Goal: Information Seeking & Learning: Find specific fact

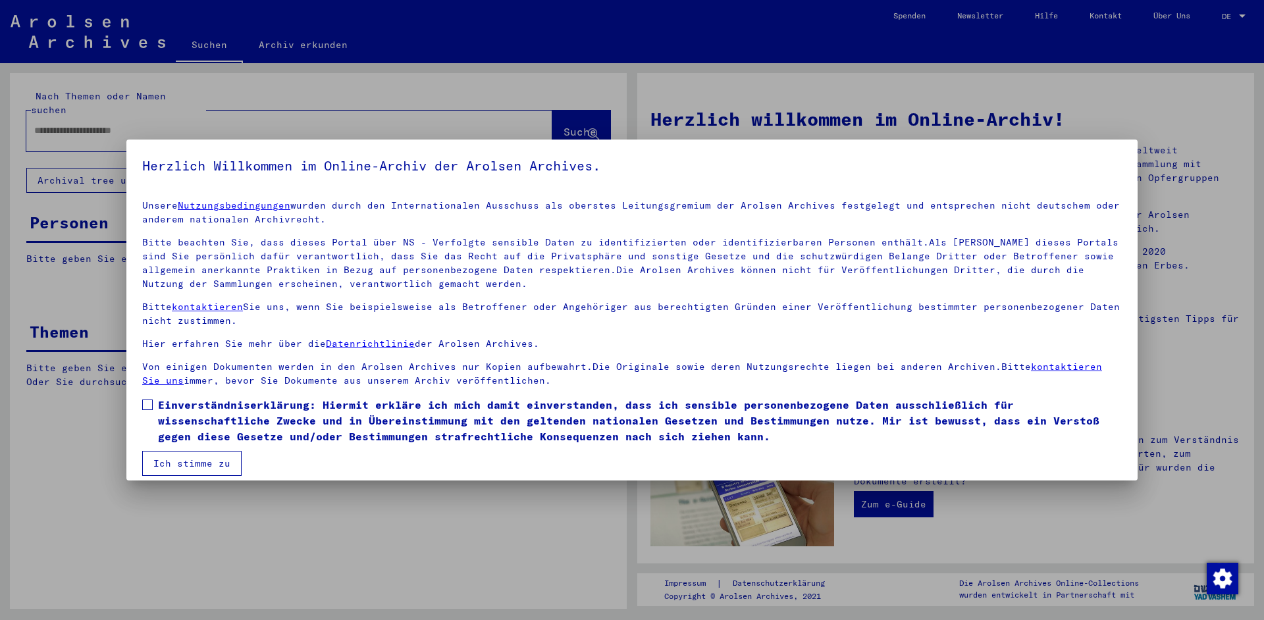
click at [145, 406] on span at bounding box center [147, 405] width 11 height 11
click at [196, 467] on button "Ich stimme zu" at bounding box center [191, 463] width 99 height 25
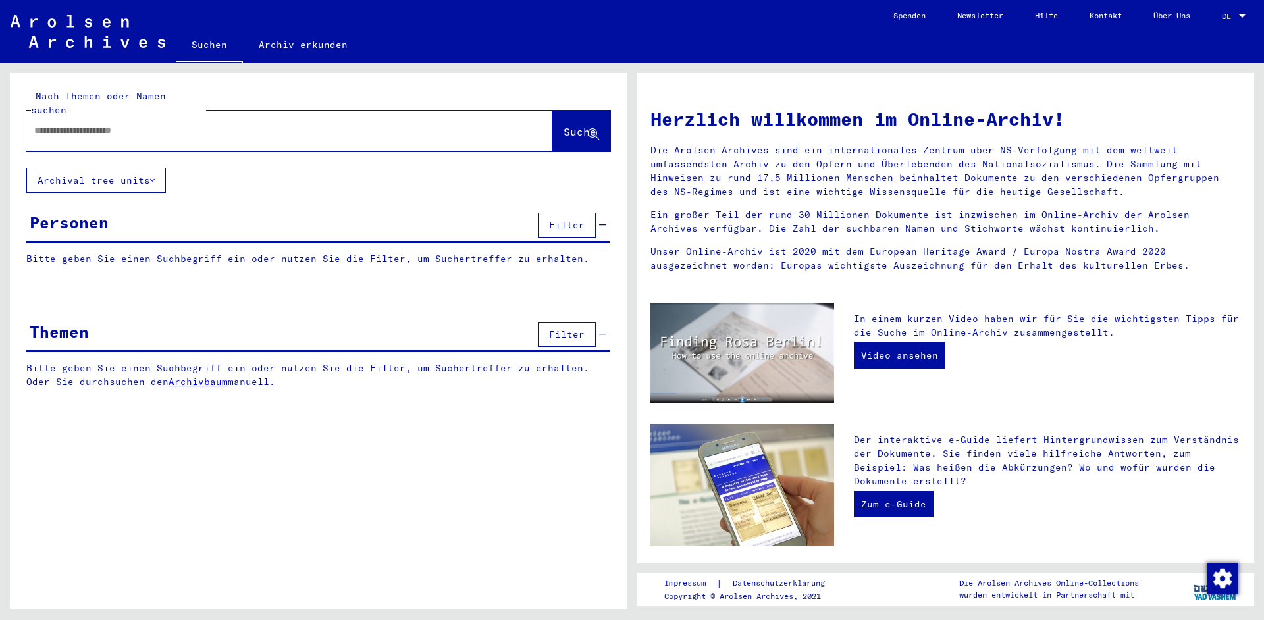
click at [558, 219] on span "Filter" at bounding box center [567, 225] width 36 height 12
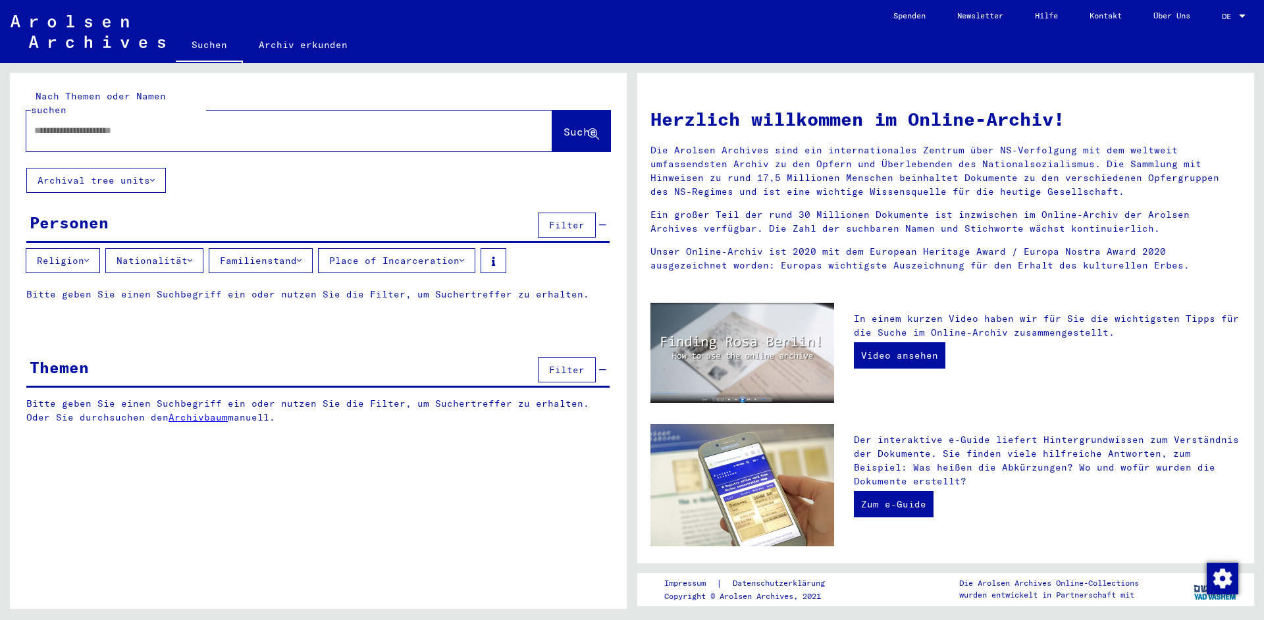
click at [128, 168] on button "Archival tree units" at bounding box center [96, 180] width 140 height 25
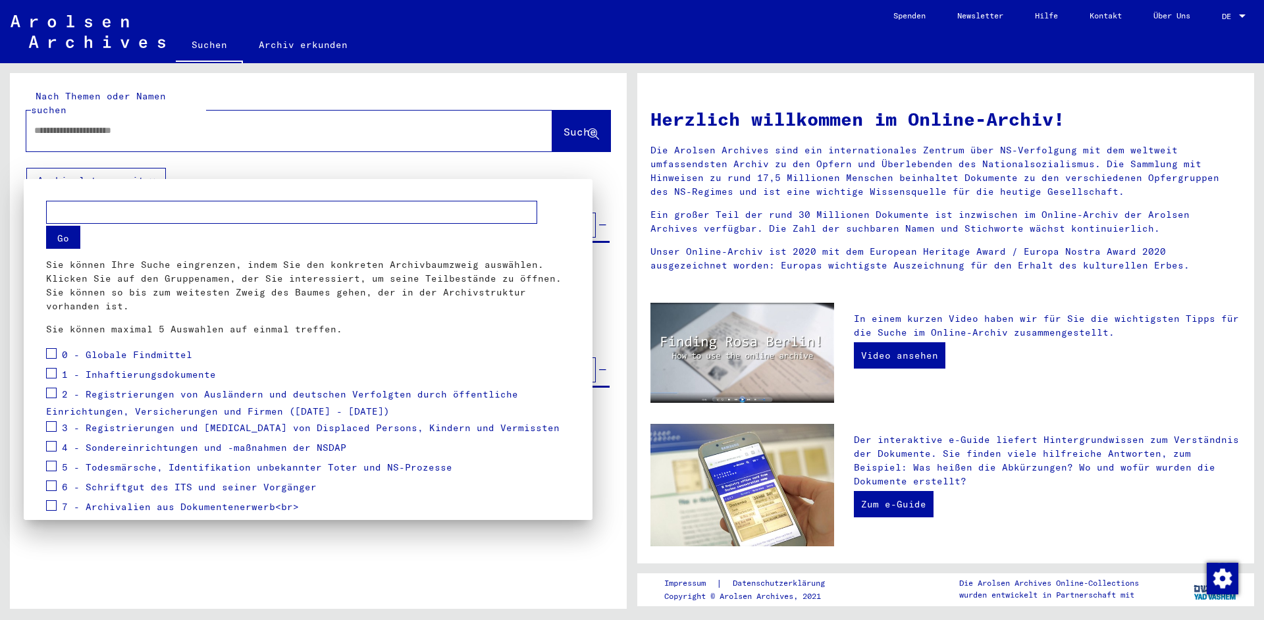
click at [128, 167] on div at bounding box center [632, 310] width 1264 height 620
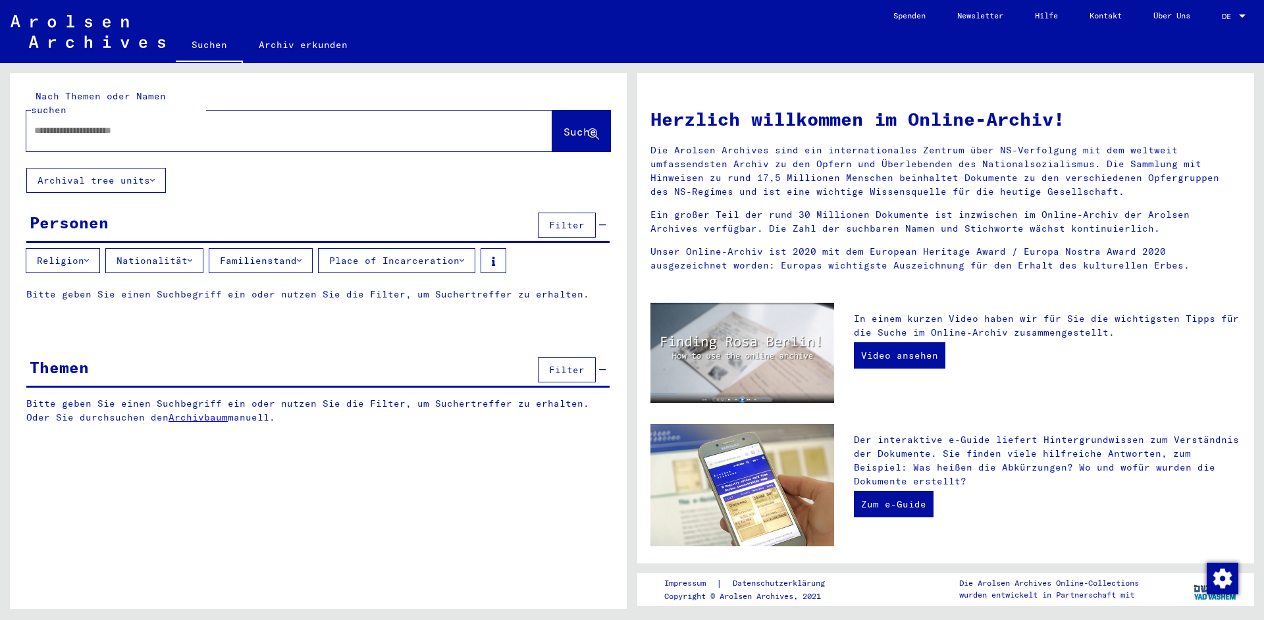
click at [80, 124] on input "text" at bounding box center [273, 131] width 479 height 14
type input "*********"
click at [568, 125] on span "Suche" at bounding box center [580, 131] width 33 height 13
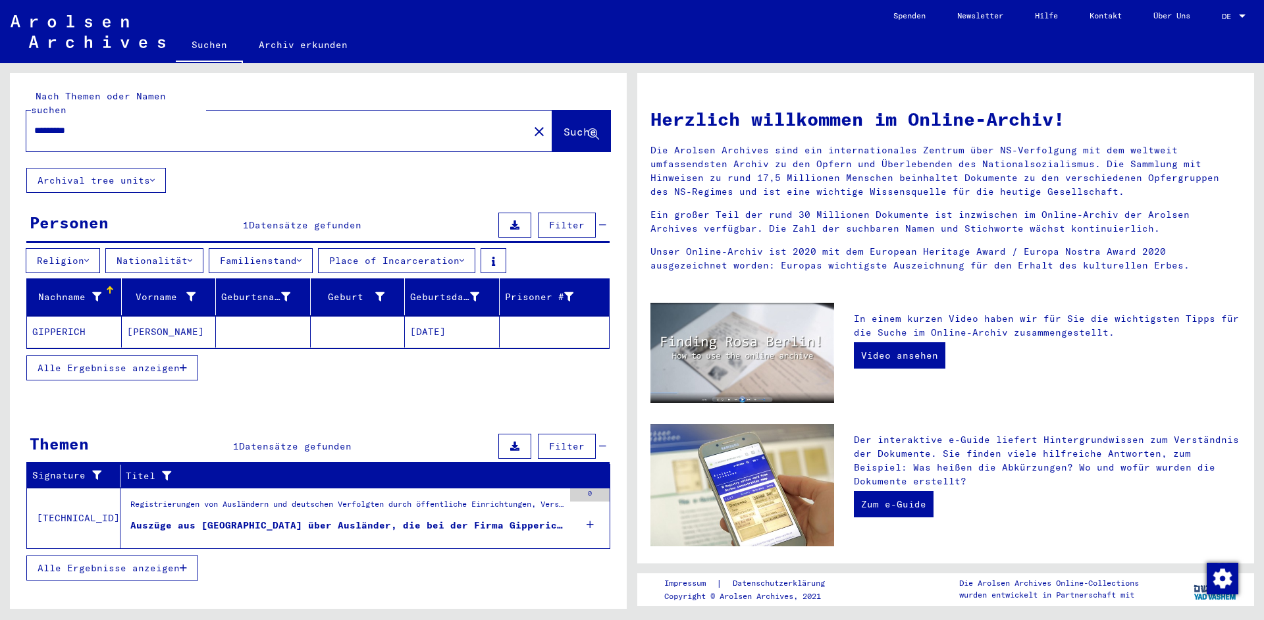
click at [66, 316] on mat-cell "GIPPERICH" at bounding box center [74, 332] width 95 height 32
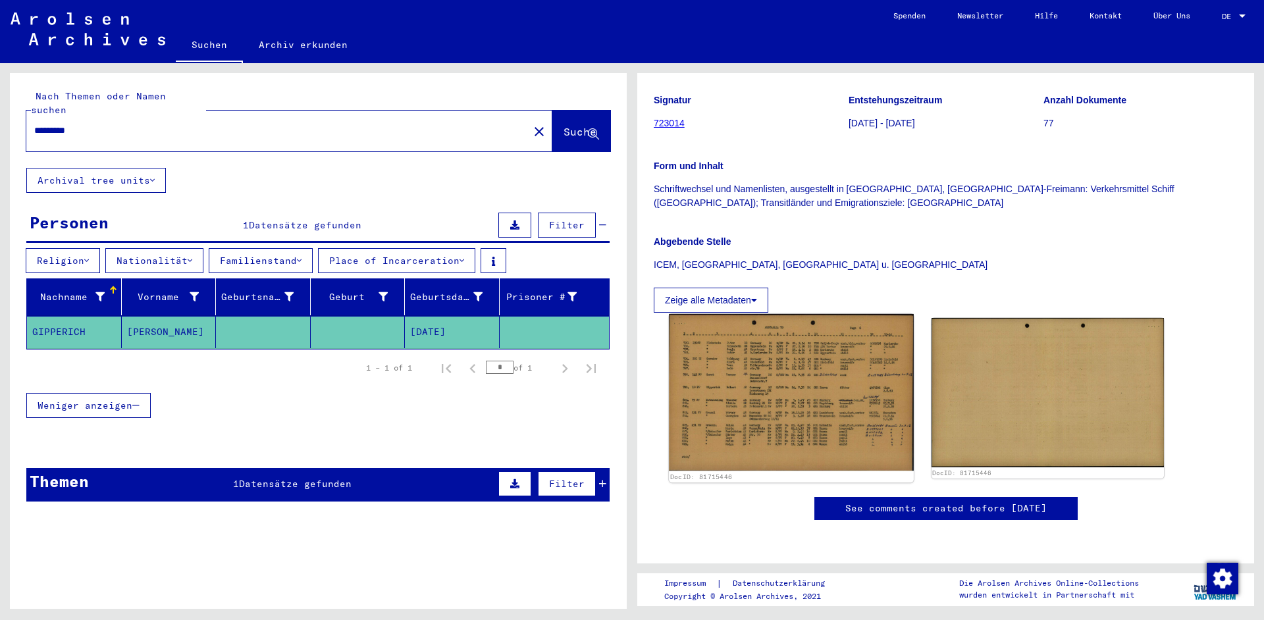
scroll to position [284, 0]
click at [774, 314] on img at bounding box center [791, 392] width 244 height 157
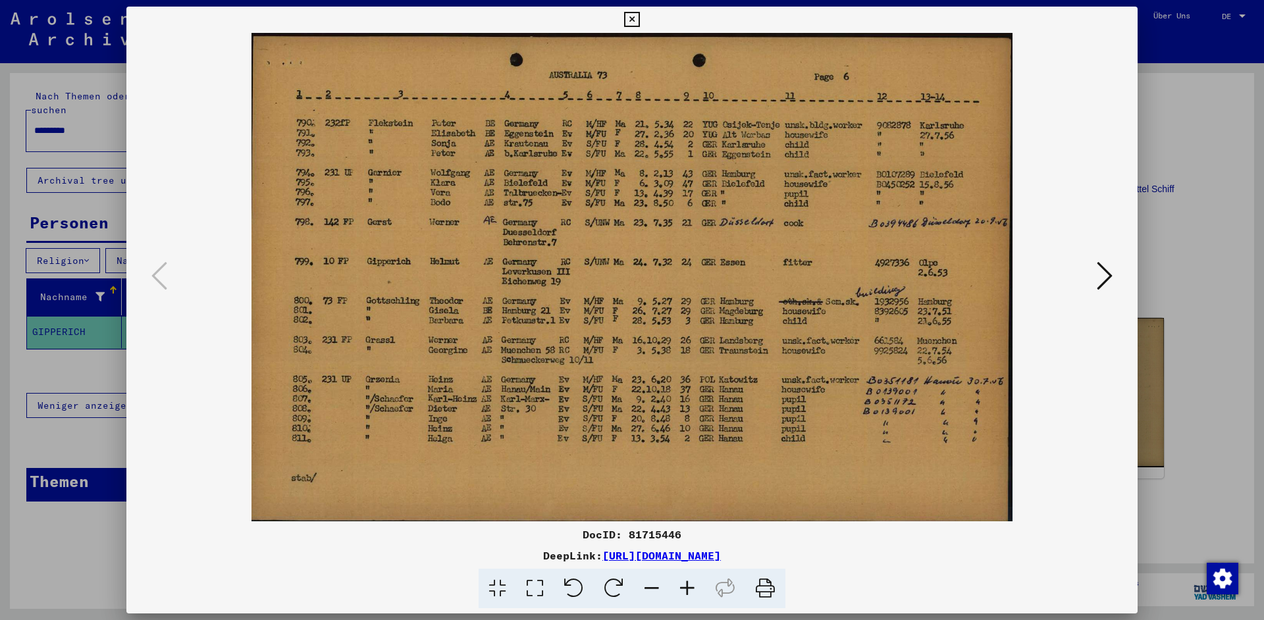
click at [639, 16] on icon at bounding box center [631, 20] width 15 height 16
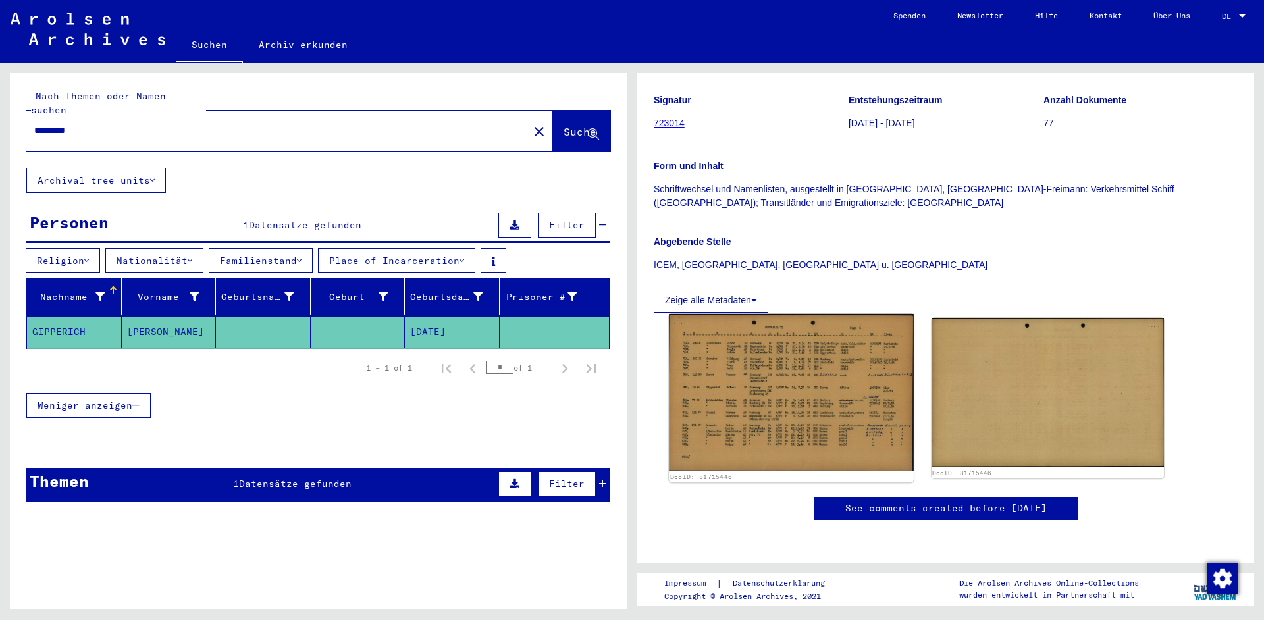
click at [778, 314] on img at bounding box center [791, 392] width 244 height 157
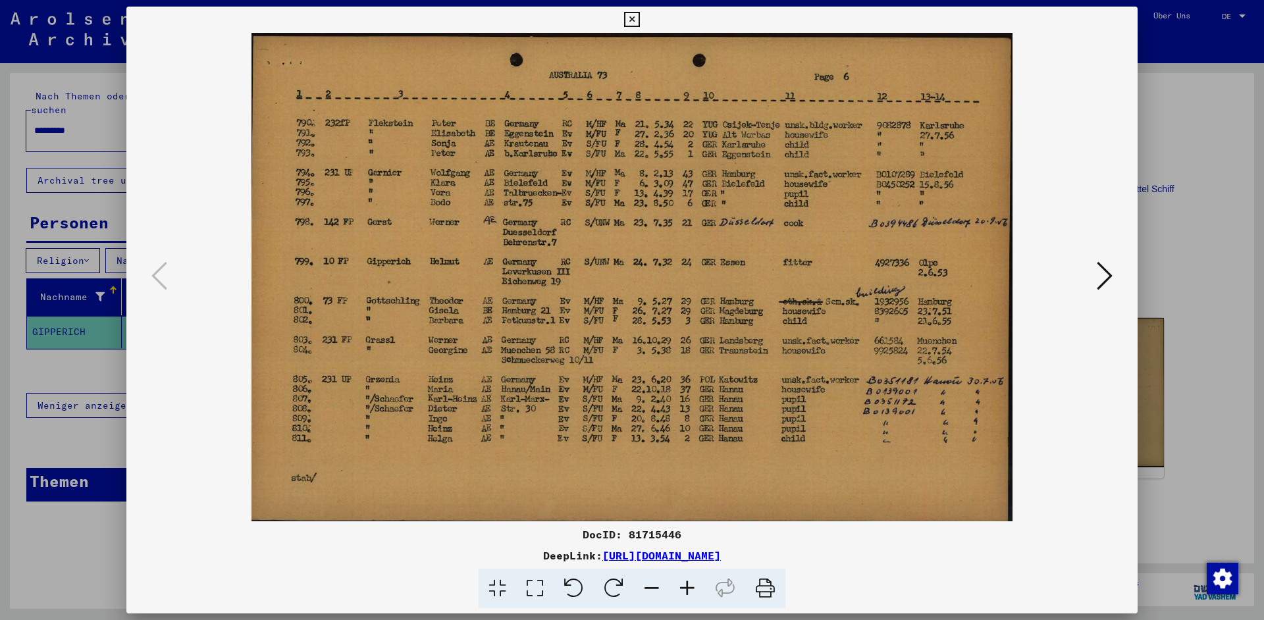
click at [773, 275] on img at bounding box center [632, 277] width 922 height 489
click at [639, 20] on icon at bounding box center [631, 20] width 15 height 16
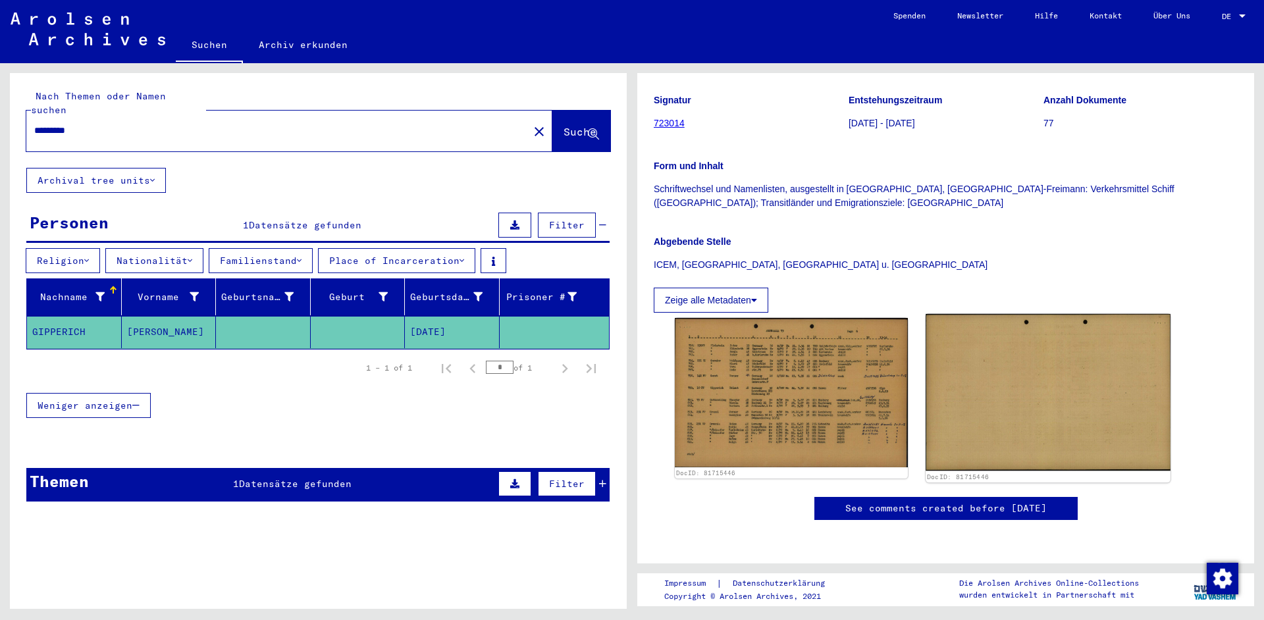
click at [1059, 314] on img at bounding box center [1048, 392] width 244 height 157
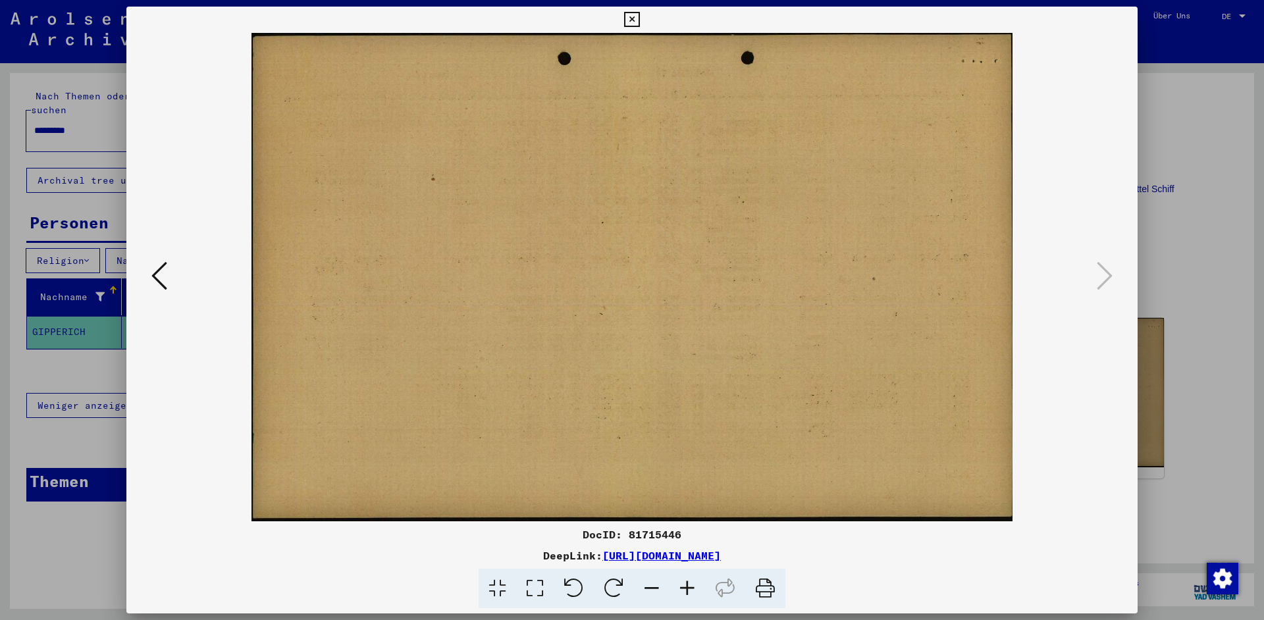
click at [639, 22] on icon at bounding box center [631, 20] width 15 height 16
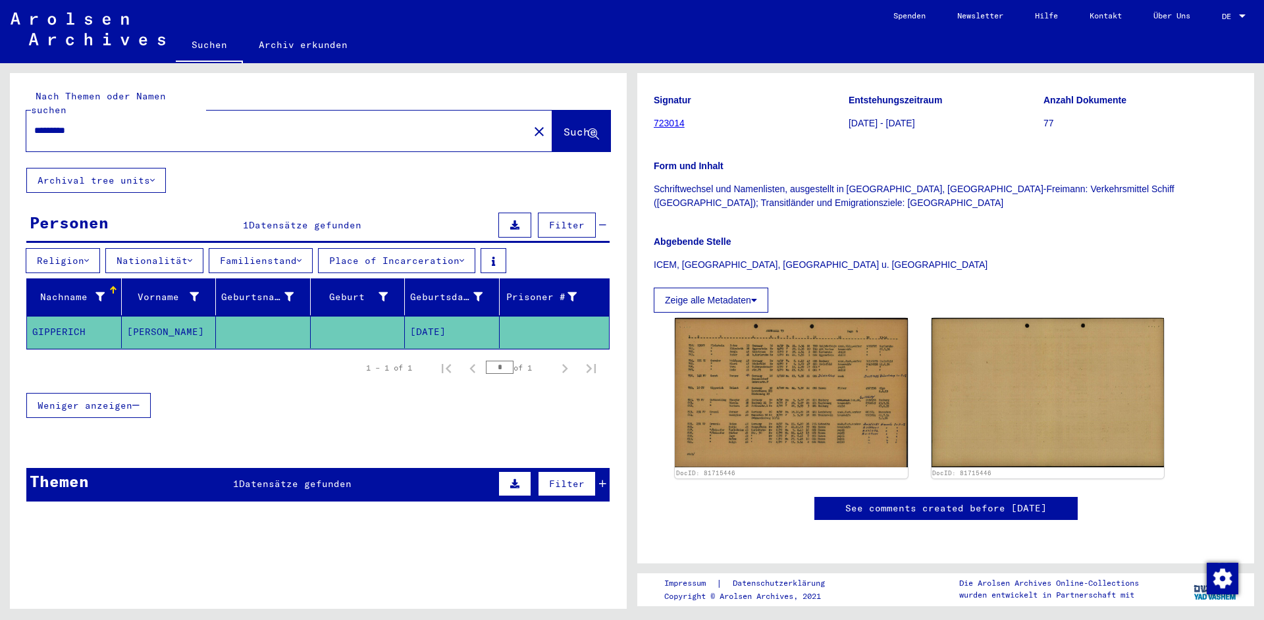
click at [128, 168] on button "Archival tree units" at bounding box center [96, 180] width 140 height 25
